Goal: Information Seeking & Learning: Check status

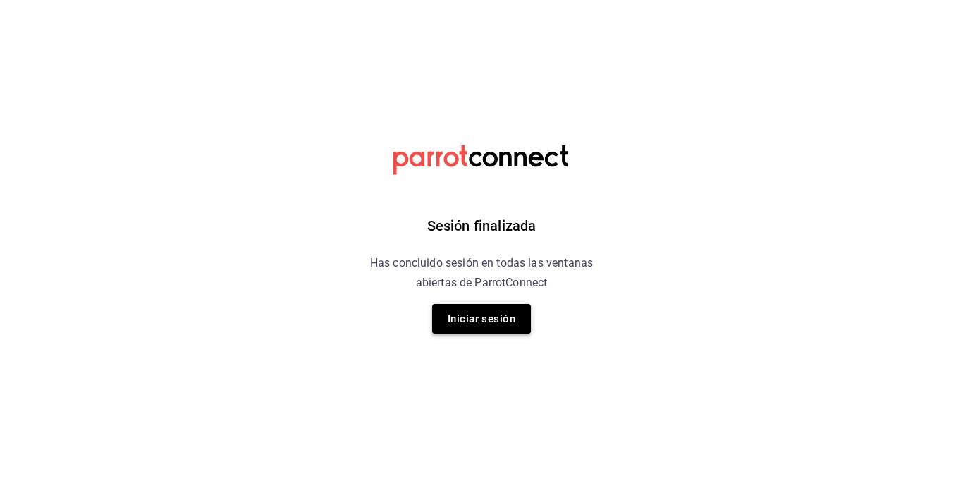
click at [471, 323] on button "Iniciar sesión" at bounding box center [481, 319] width 99 height 30
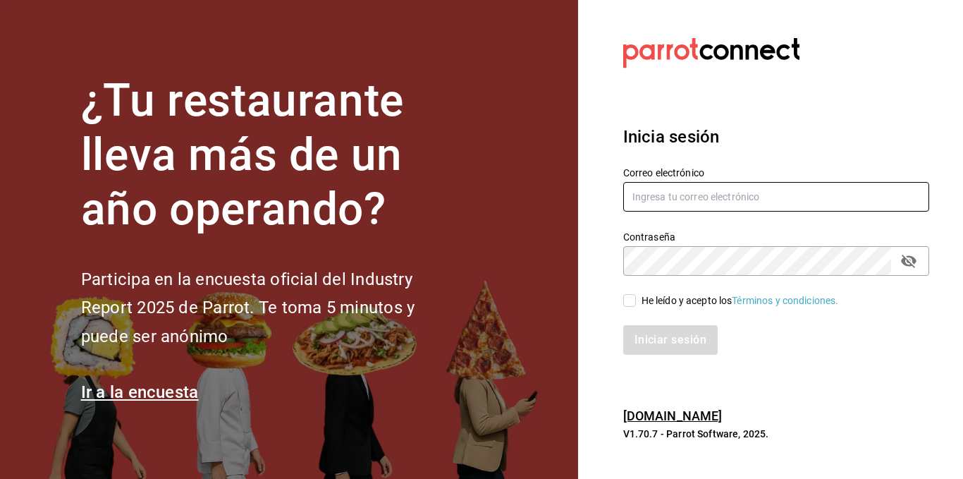
type input "administracion@restaurantelatino.com"
click at [629, 300] on input "He leído y acepto los Términos y condiciones." at bounding box center [629, 300] width 13 height 13
checkbox input "true"
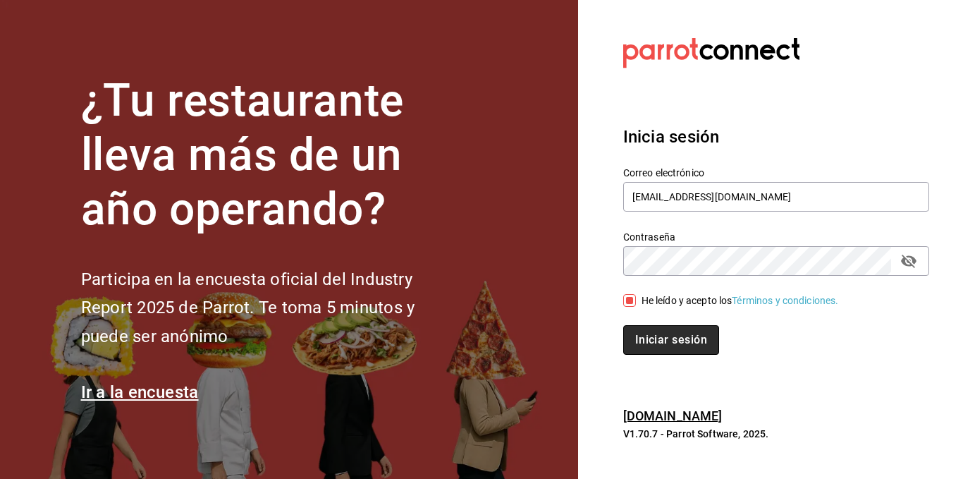
click at [659, 337] on button "Iniciar sesión" at bounding box center [671, 340] width 96 height 30
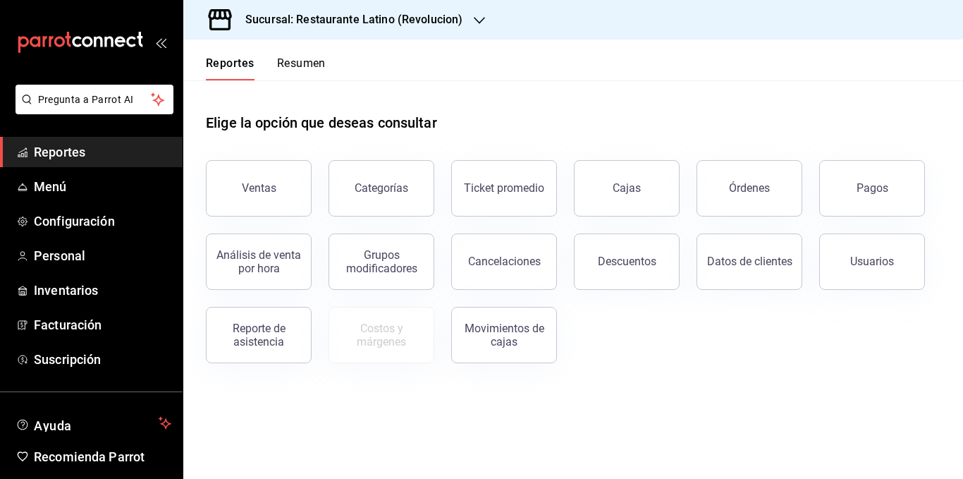
click at [305, 56] on button "Resumen" at bounding box center [301, 68] width 49 height 24
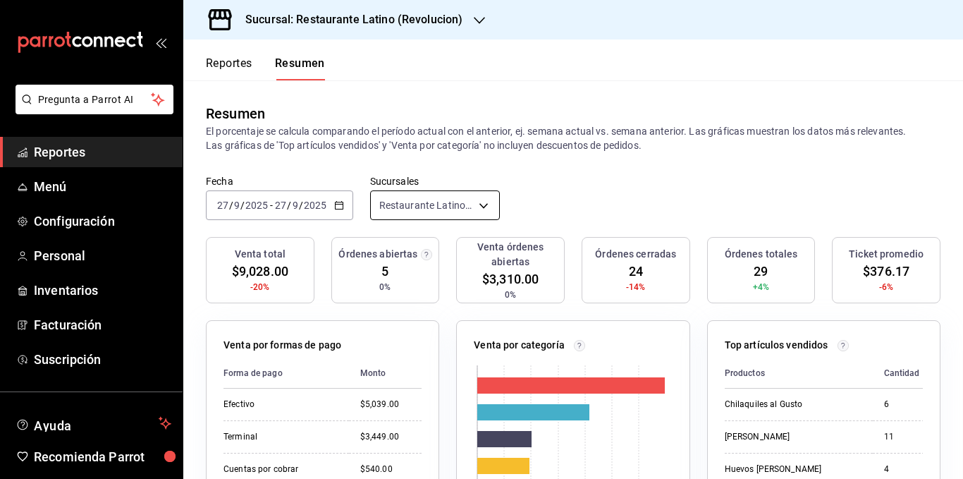
click at [459, 205] on body "Pregunta a Parrot AI Reportes Menú Configuración Personal Inventarios Facturaci…" at bounding box center [481, 239] width 963 height 479
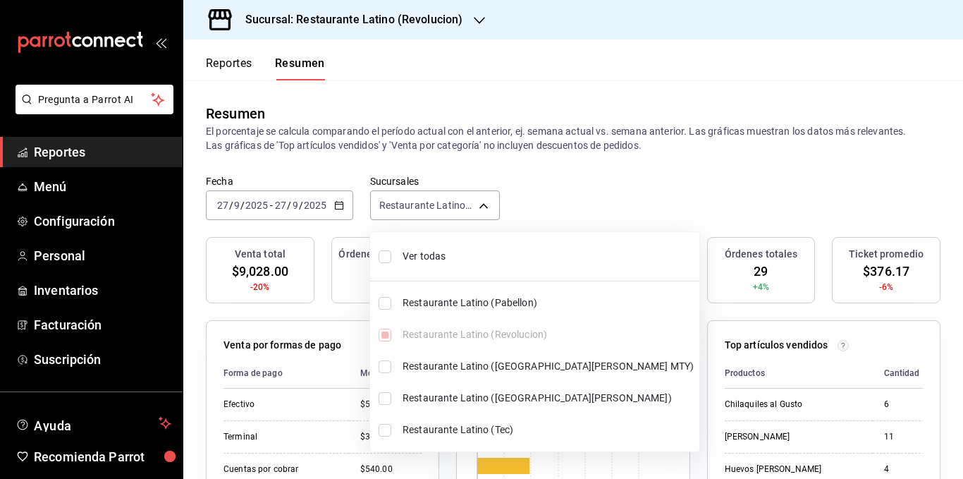
click at [450, 258] on span "Ver todas" at bounding box center [548, 256] width 291 height 15
type input "[object Object],[object Object],[object Object],[object Object],[object Object]"
checkbox input "true"
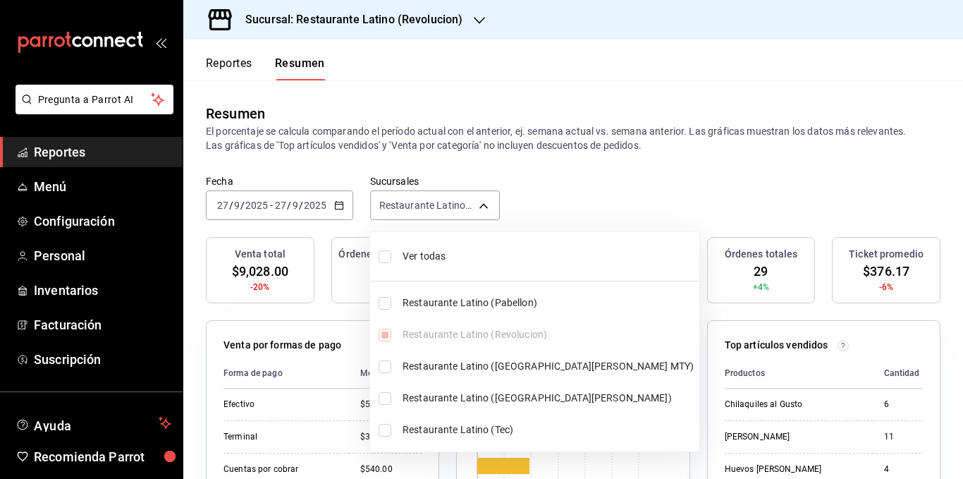
checkbox input "true"
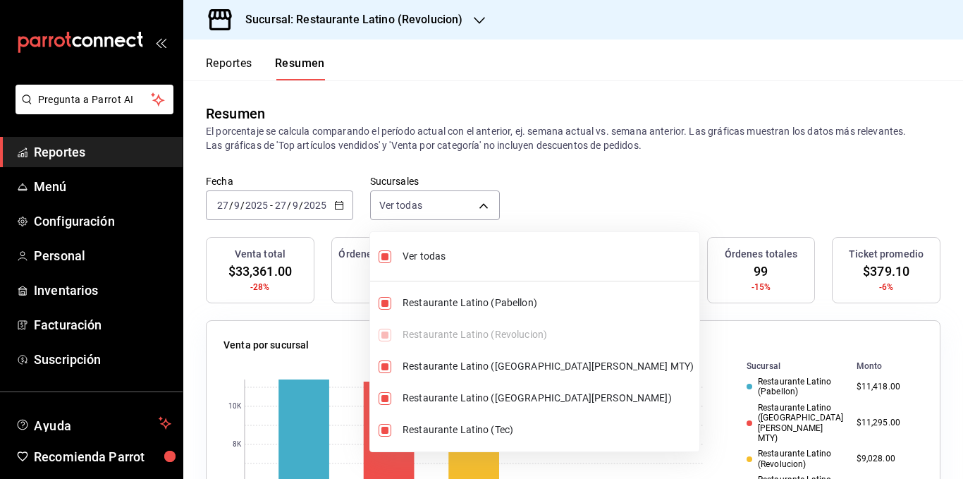
click at [502, 133] on div at bounding box center [481, 239] width 963 height 479
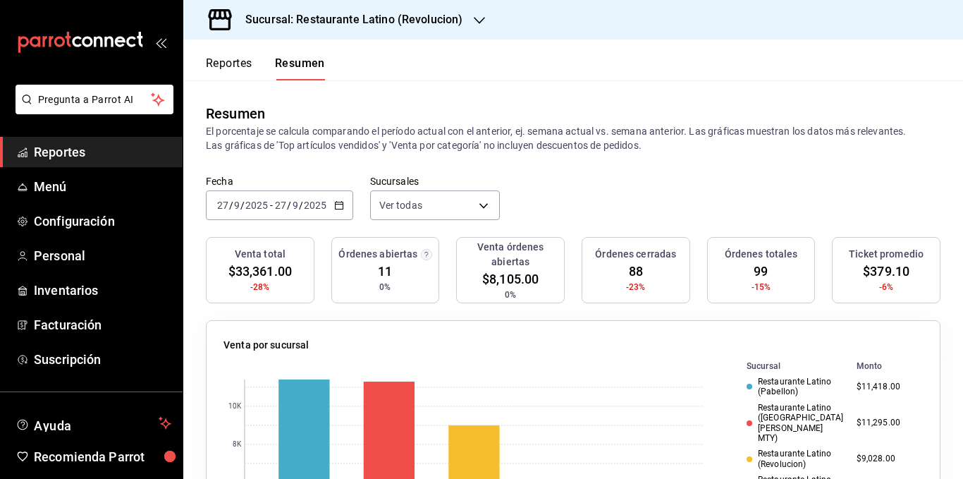
click at [444, 142] on p "El porcentaje se calcula comparando el período actual con el anterior, ej. sema…" at bounding box center [573, 138] width 735 height 28
click at [443, 142] on p "El porcentaje se calcula comparando el período actual con el anterior, ej. sema…" at bounding box center [573, 138] width 735 height 28
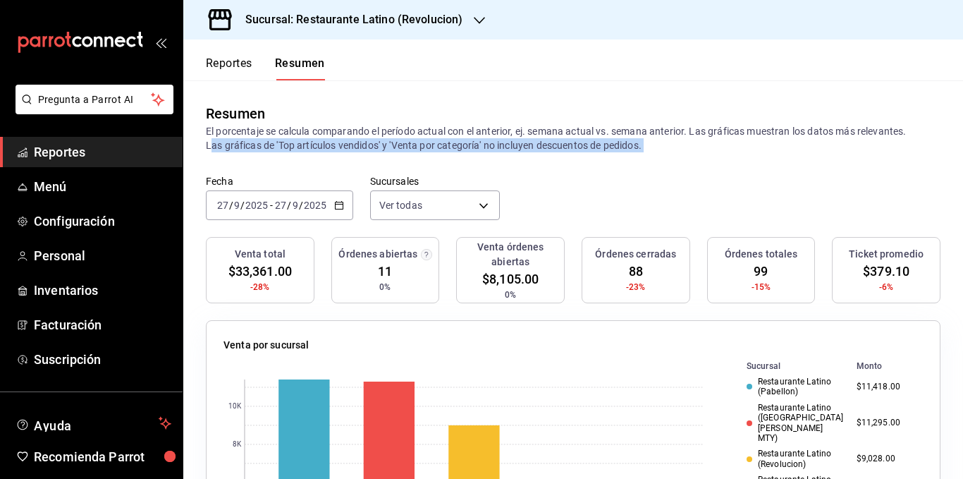
click at [443, 142] on p "El porcentaje se calcula comparando el período actual con el anterior, ej. sema…" at bounding box center [573, 138] width 735 height 28
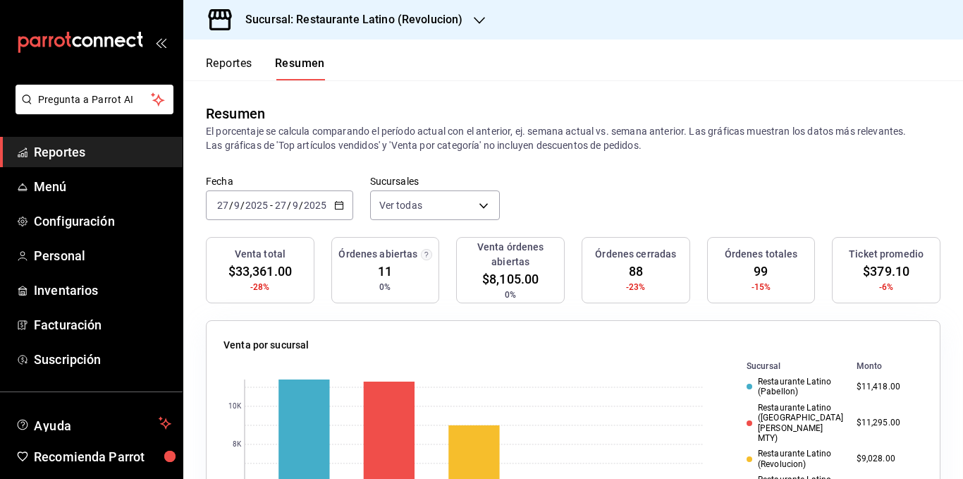
click at [445, 124] on p "El porcentaje se calcula comparando el período actual con el anterior, ej. sema…" at bounding box center [573, 138] width 735 height 28
click at [441, 129] on p "El porcentaje se calcula comparando el período actual con el anterior, ej. sema…" at bounding box center [573, 138] width 735 height 28
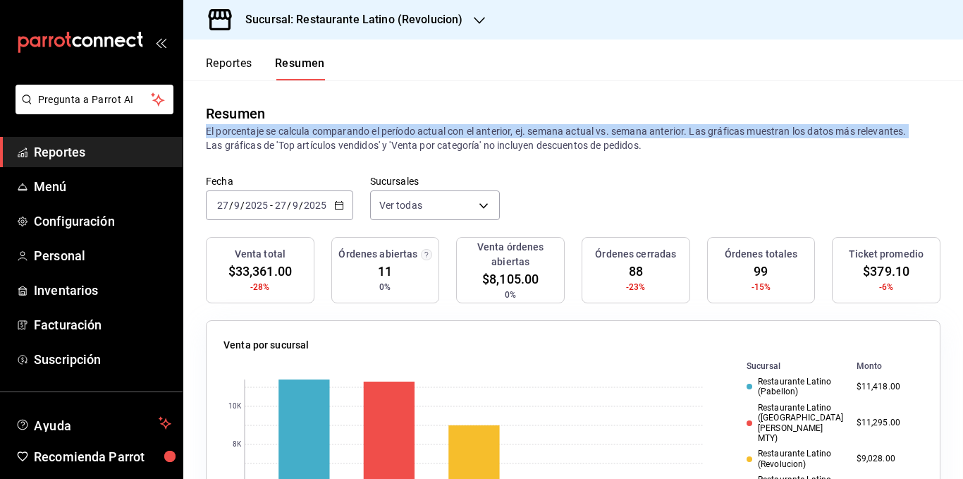
click at [441, 129] on p "El porcentaje se calcula comparando el período actual con el anterior, ej. sema…" at bounding box center [573, 138] width 735 height 28
click at [440, 130] on p "El porcentaje se calcula comparando el período actual con el anterior, ej. sema…" at bounding box center [573, 138] width 735 height 28
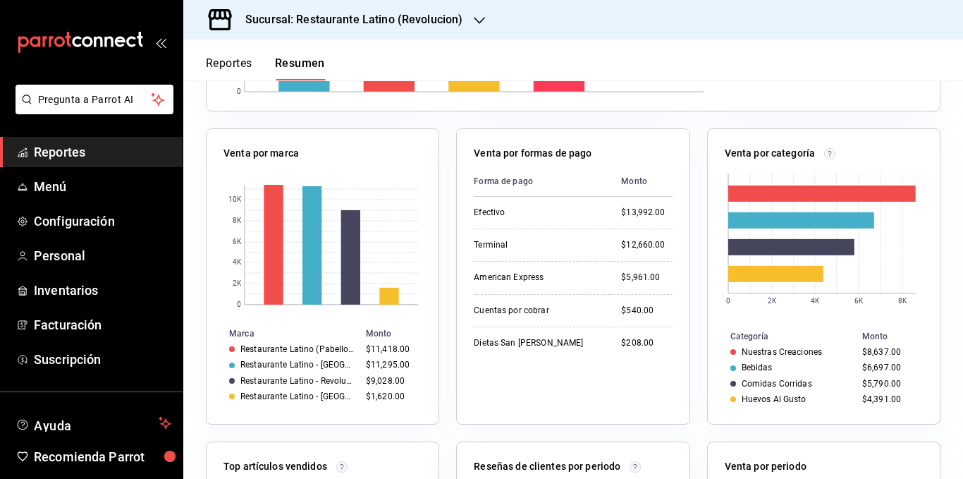
scroll to position [494, 0]
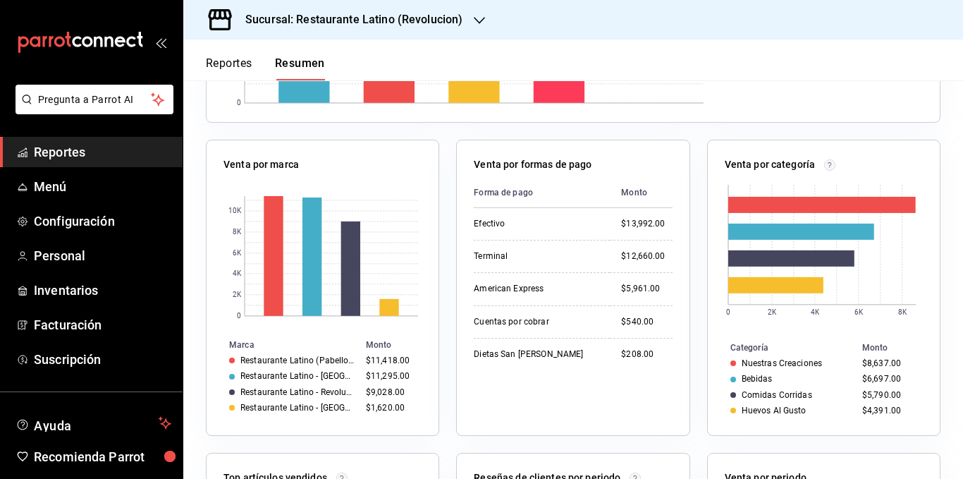
click at [449, 203] on div "Venta por formas de pago Forma de pago Monto Efectivo $13,992.00 Terminal $12,6…" at bounding box center [564, 279] width 250 height 313
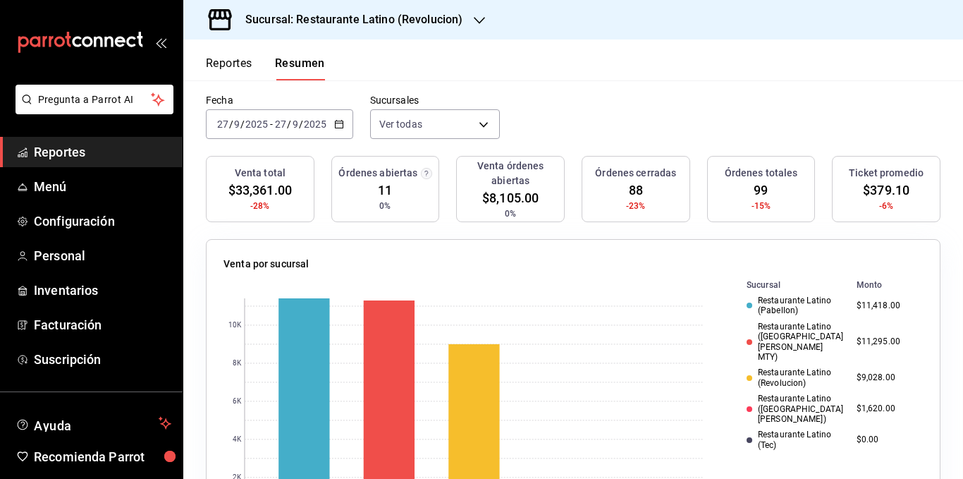
scroll to position [0, 0]
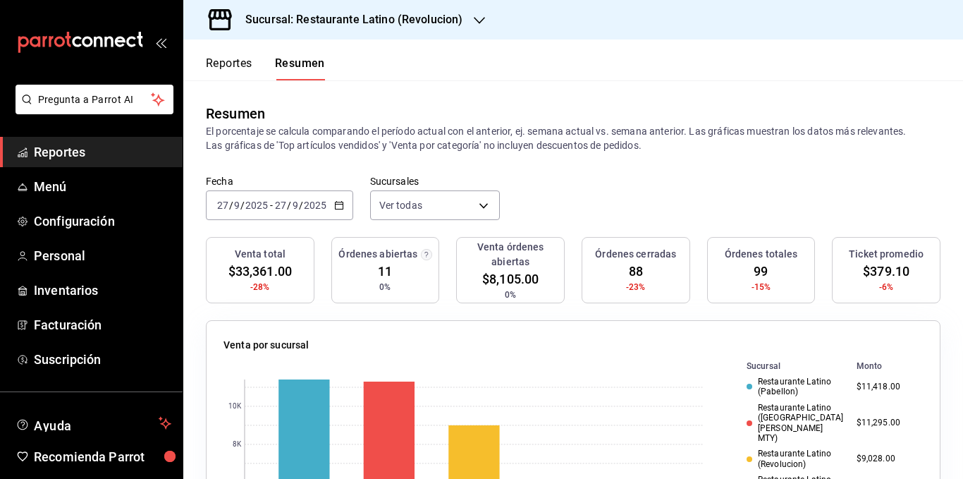
click at [487, 136] on p "El porcentaje se calcula comparando el período actual con el anterior, ej. sema…" at bounding box center [573, 138] width 735 height 28
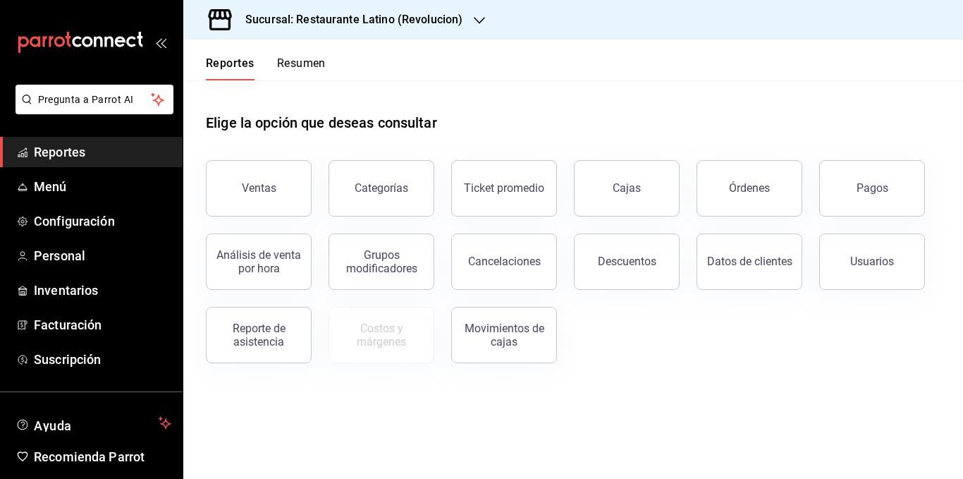
click at [302, 67] on button "Resumen" at bounding box center [301, 68] width 49 height 24
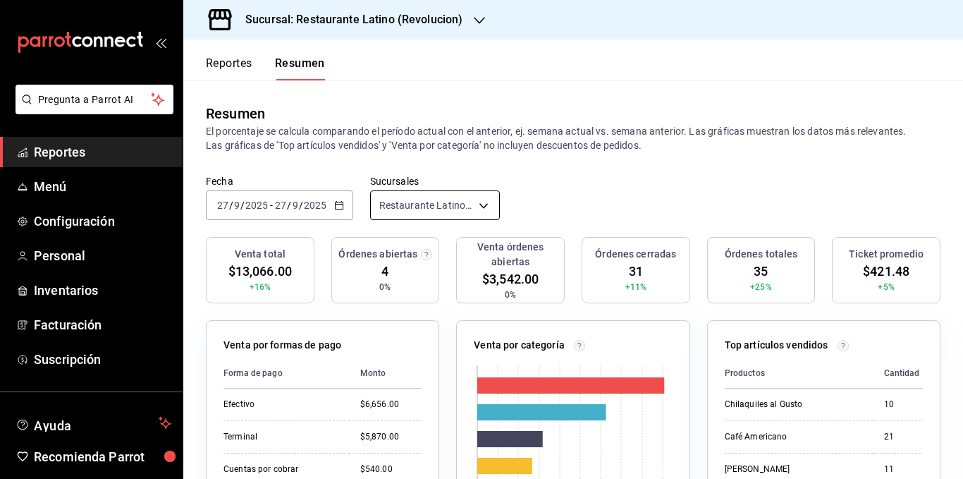
click at [444, 201] on body "Pregunta a Parrot AI Reportes Menú Configuración Personal Inventarios Facturaci…" at bounding box center [481, 239] width 963 height 479
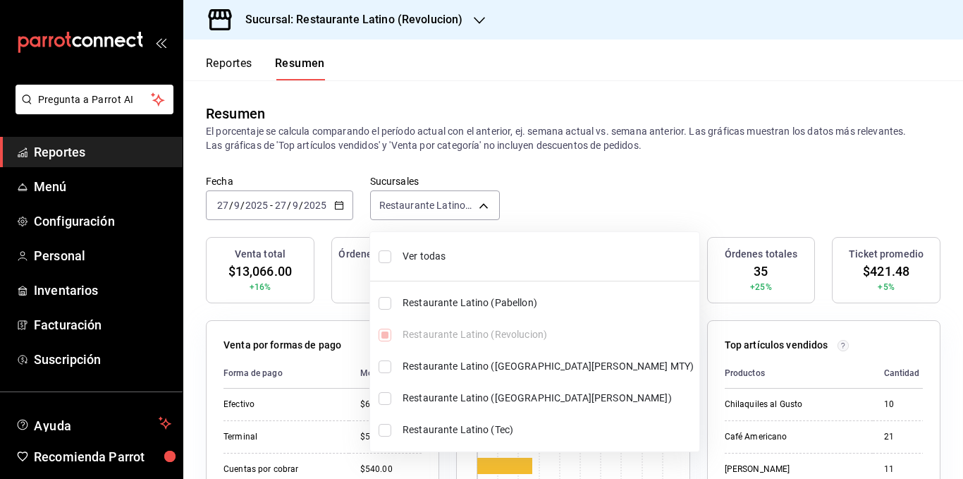
click at [438, 255] on span "Ver todas" at bounding box center [548, 256] width 291 height 15
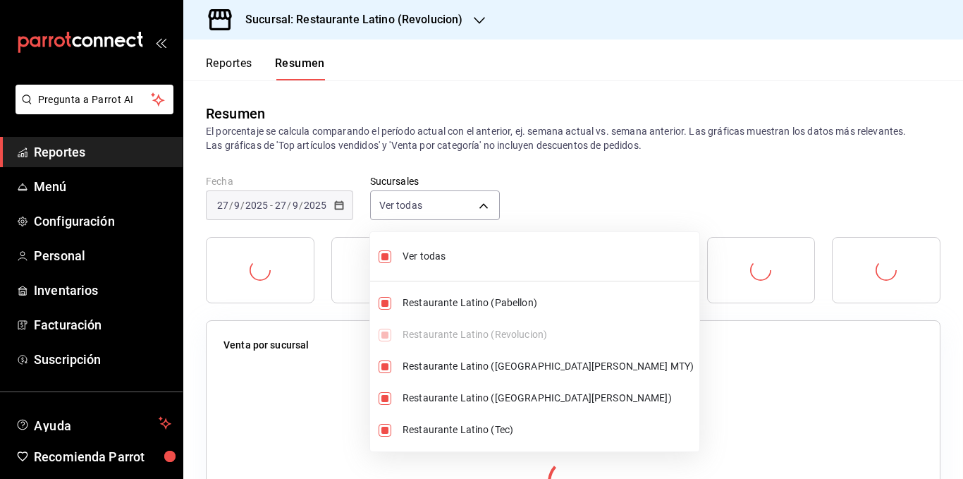
type input "[object Object],[object Object],[object Object],[object Object],[object Object]"
checkbox input "true"
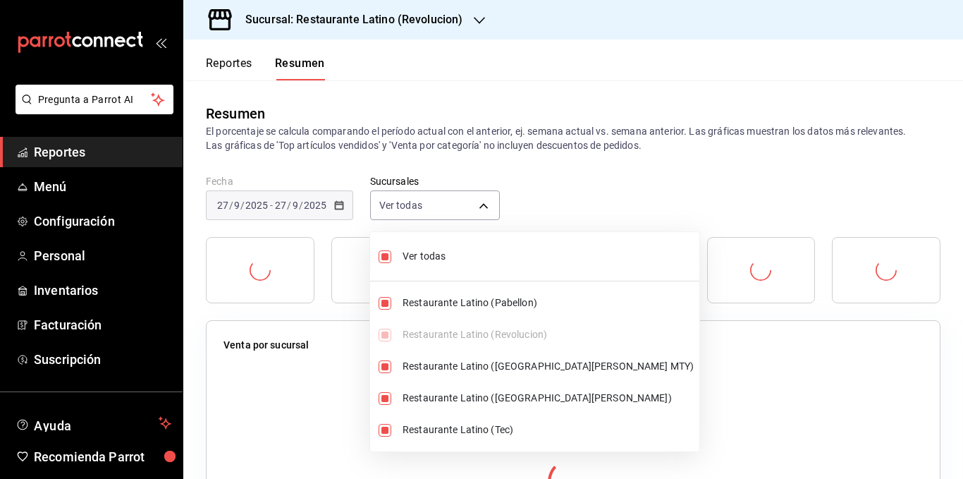
checkbox input "true"
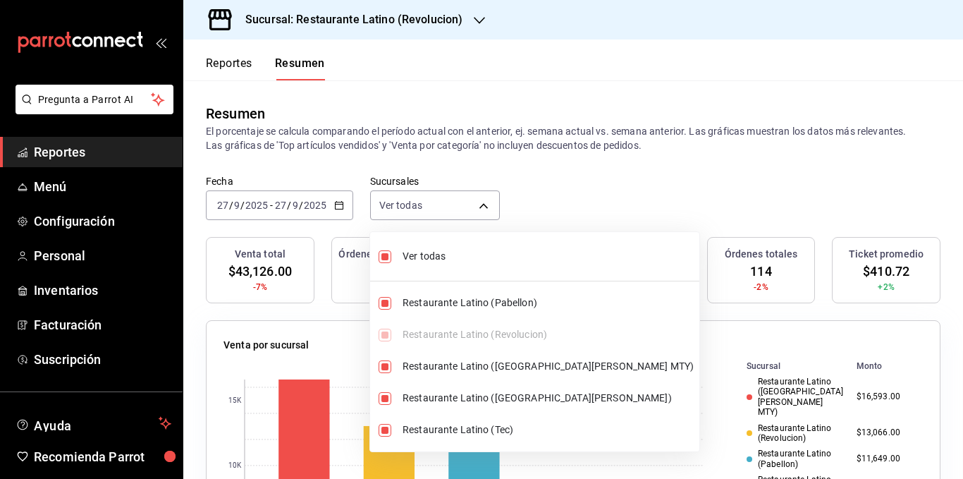
click at [621, 135] on div at bounding box center [481, 239] width 963 height 479
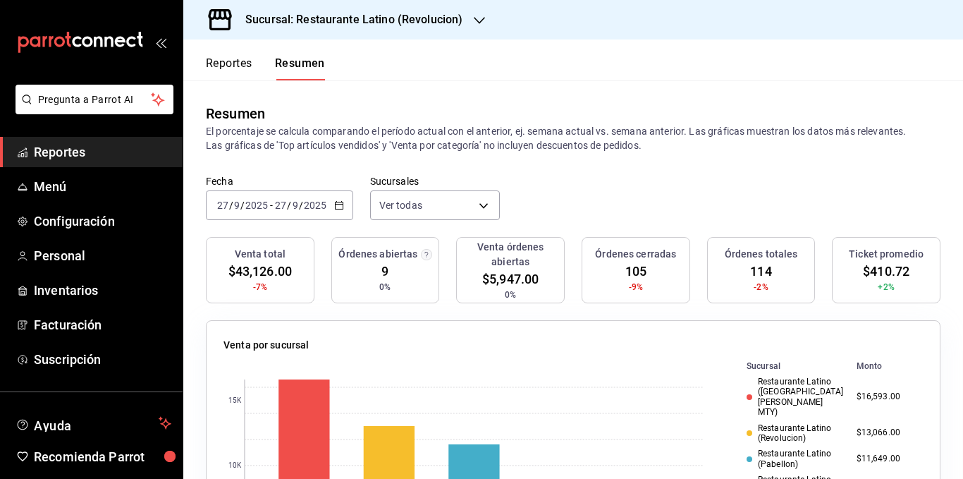
click at [584, 133] on p "El porcentaje se calcula comparando el período actual con el anterior, ej. sema…" at bounding box center [573, 138] width 735 height 28
click at [567, 152] on p "El porcentaje se calcula comparando el período actual con el anterior, ej. sema…" at bounding box center [573, 138] width 735 height 28
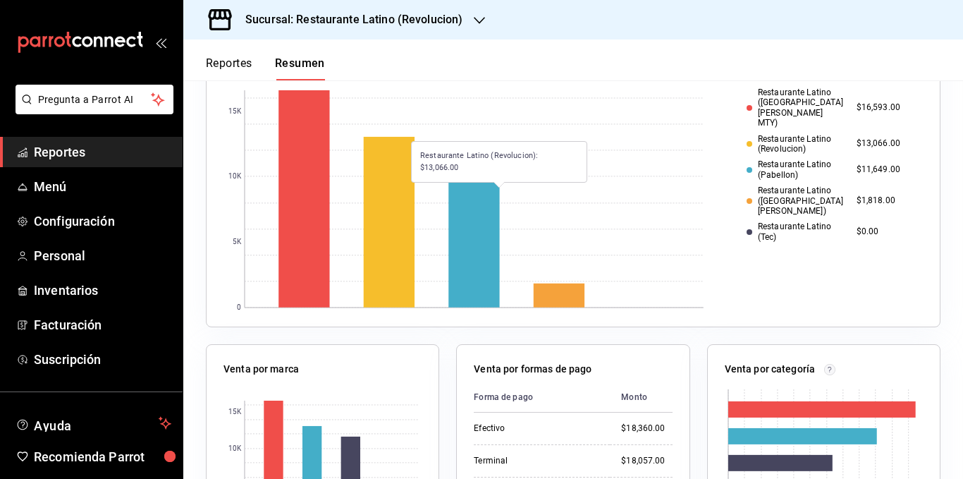
scroll to position [494, 0]
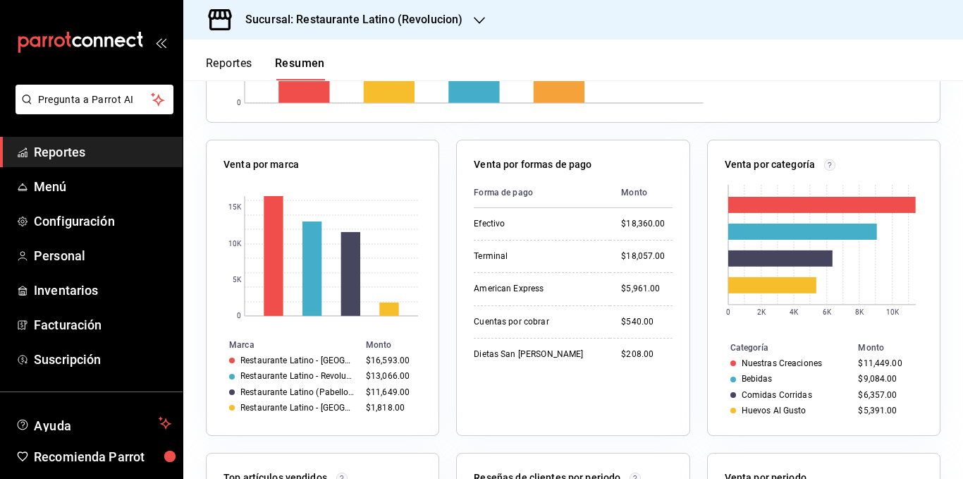
click at [445, 226] on div "Venta por formas de pago Forma de pago Monto Efectivo $18,360.00 Terminal $18,0…" at bounding box center [564, 279] width 250 height 313
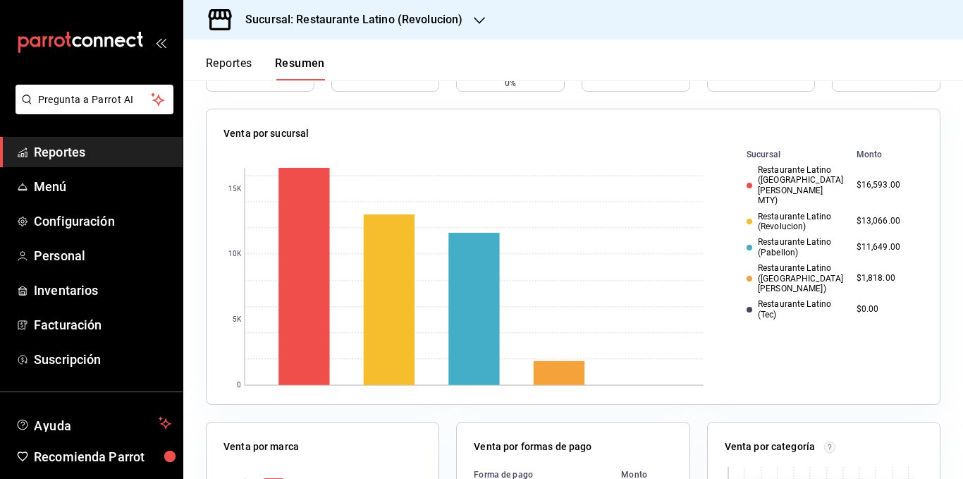
scroll to position [0, 0]
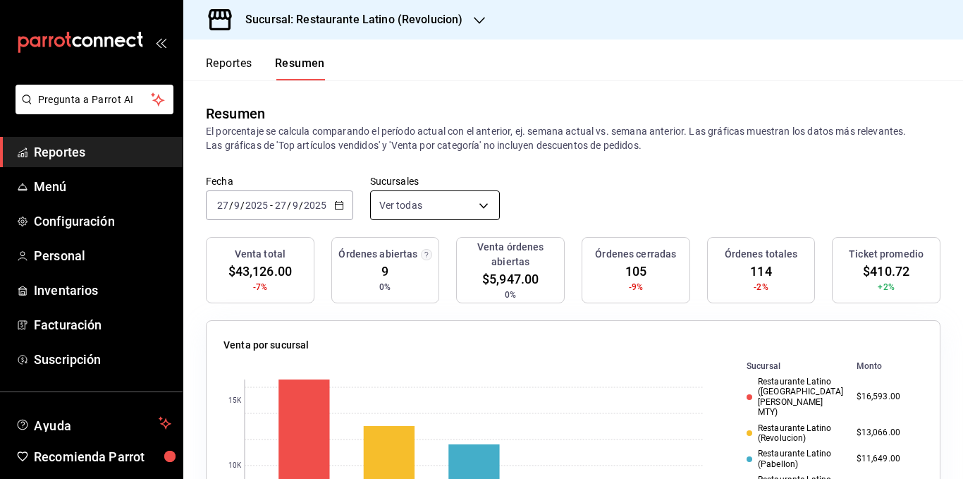
click at [444, 202] on body "Pregunta a Parrot AI Reportes Menú Configuración Personal Inventarios Facturaci…" at bounding box center [481, 239] width 963 height 479
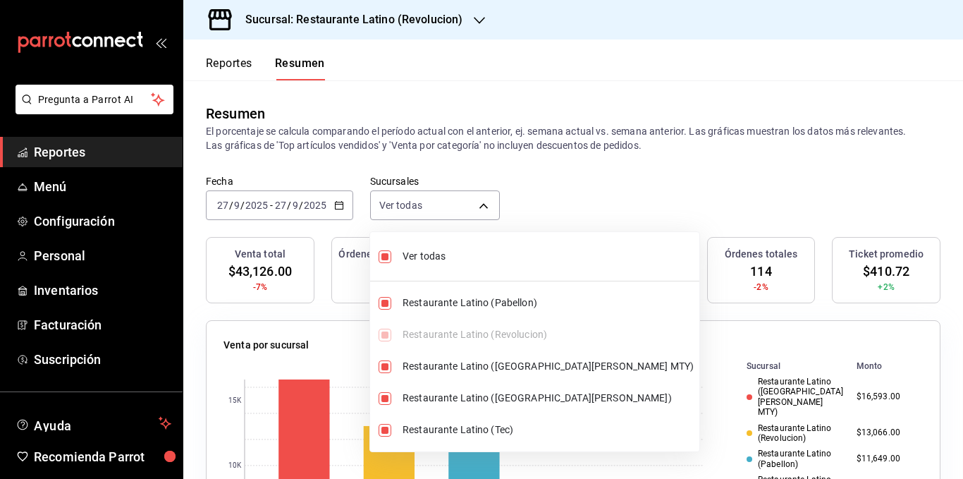
click at [426, 255] on span "Ver todas" at bounding box center [548, 256] width 291 height 15
type input "[object Object]"
checkbox input "false"
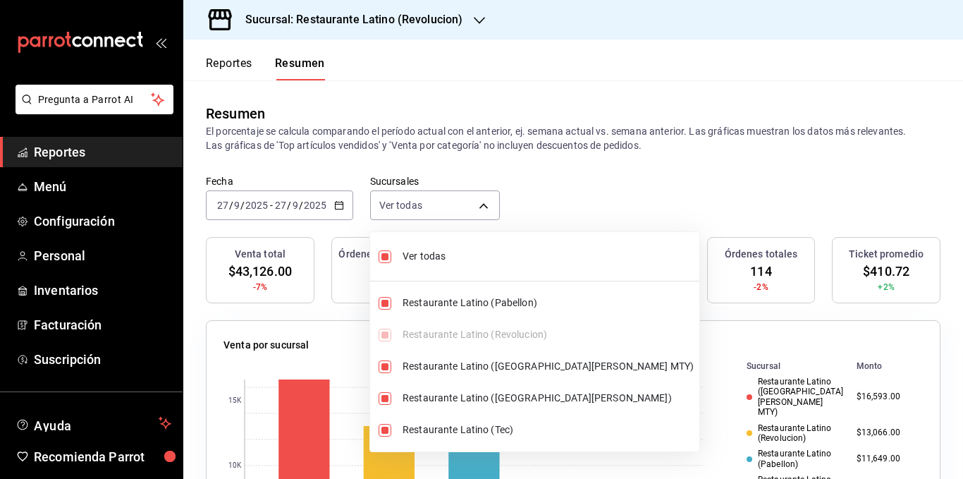
checkbox input "false"
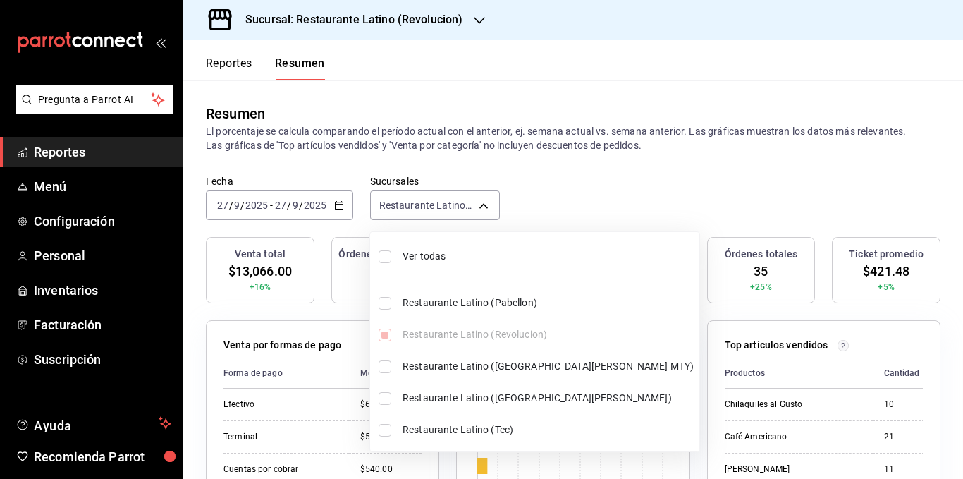
click at [426, 255] on span "Ver todas" at bounding box center [548, 256] width 291 height 15
type input "[object Object],[object Object],[object Object],[object Object],[object Object]"
checkbox input "true"
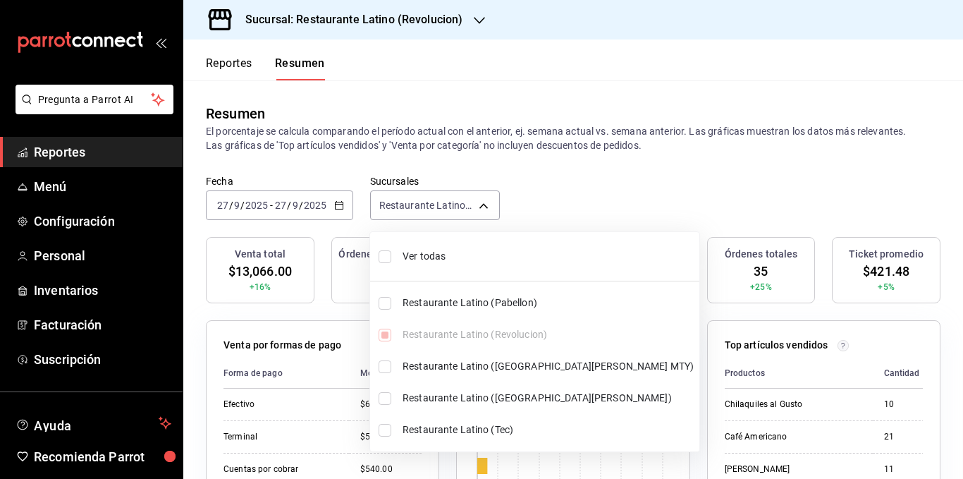
checkbox input "true"
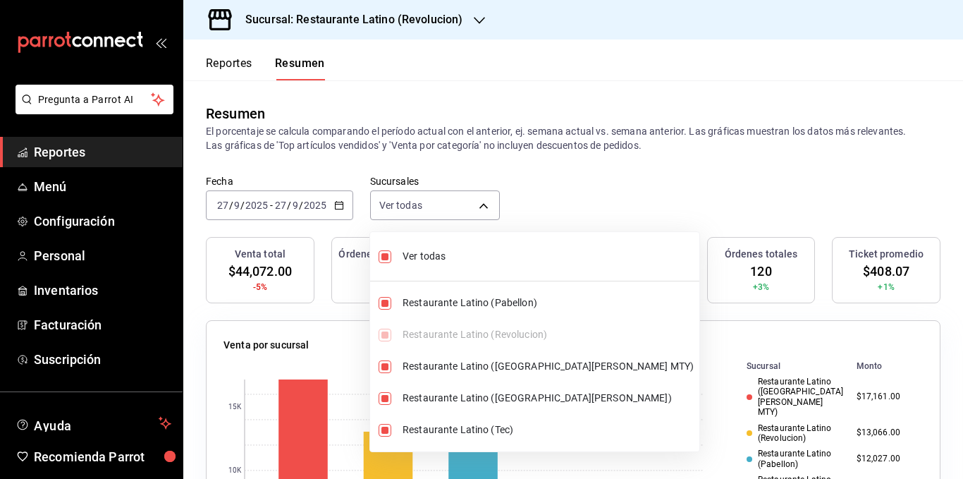
click at [558, 139] on div at bounding box center [481, 239] width 963 height 479
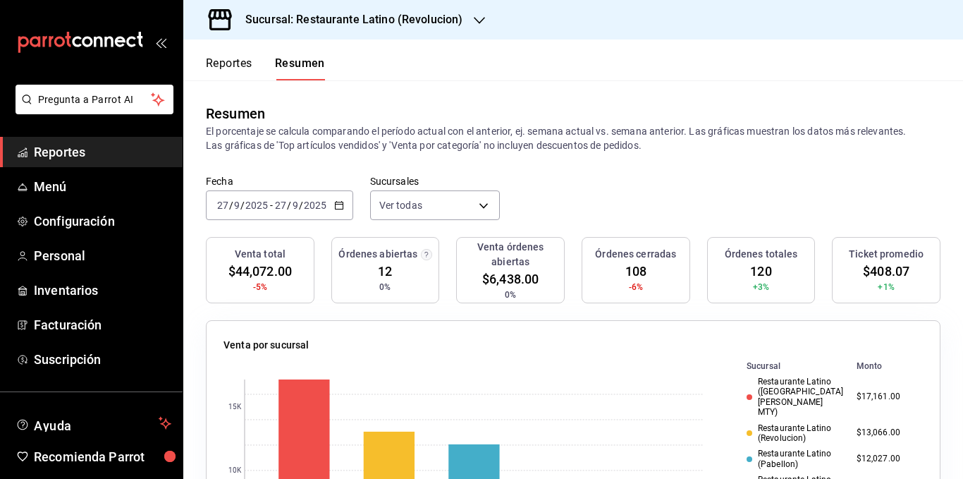
click at [666, 152] on p "El porcentaje se calcula comparando el período actual con el anterior, ej. sema…" at bounding box center [573, 138] width 735 height 28
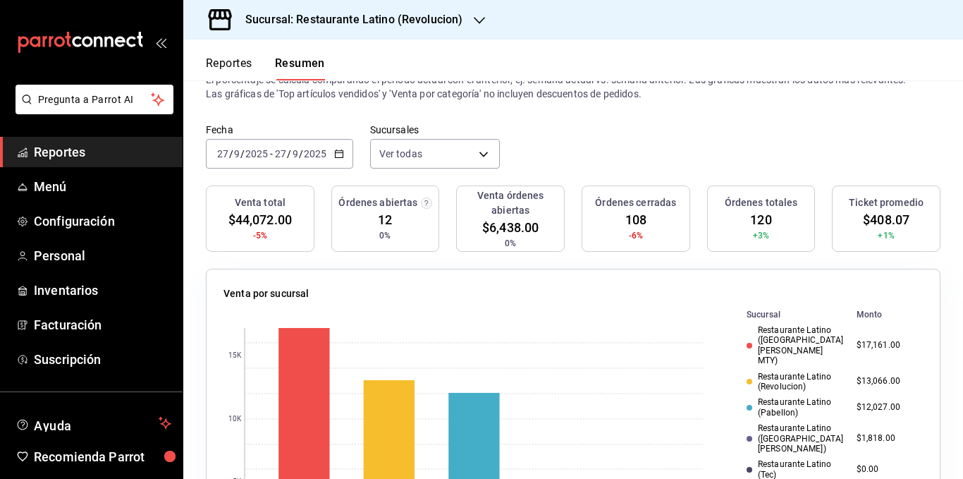
scroll to position [141, 0]
